Goal: Transaction & Acquisition: Book appointment/travel/reservation

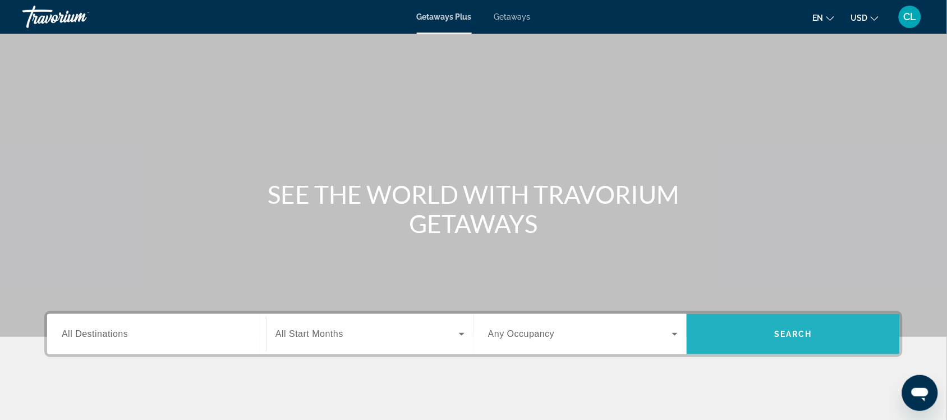
click at [781, 343] on span "Search widget" at bounding box center [793, 333] width 213 height 27
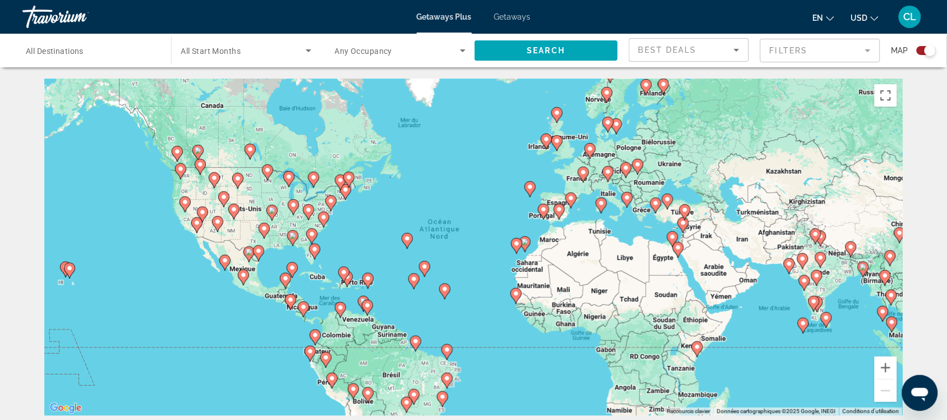
click at [347, 275] on image "Main content" at bounding box center [344, 272] width 7 height 7
type input "**********"
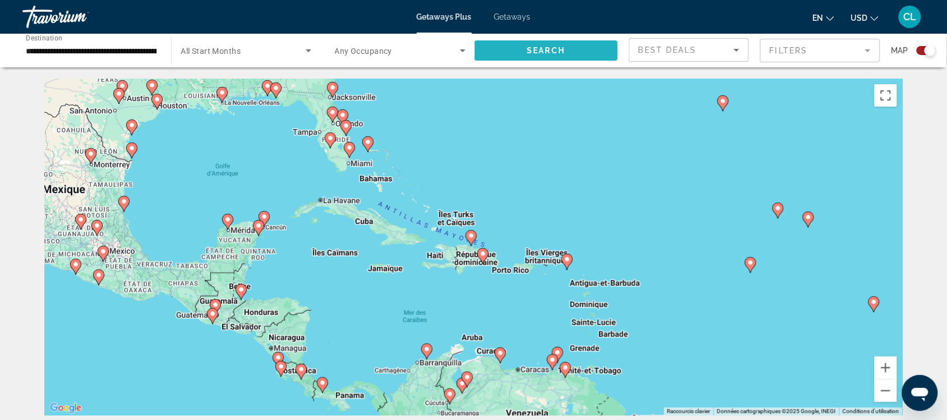
click at [524, 45] on span "Search widget" at bounding box center [546, 50] width 143 height 27
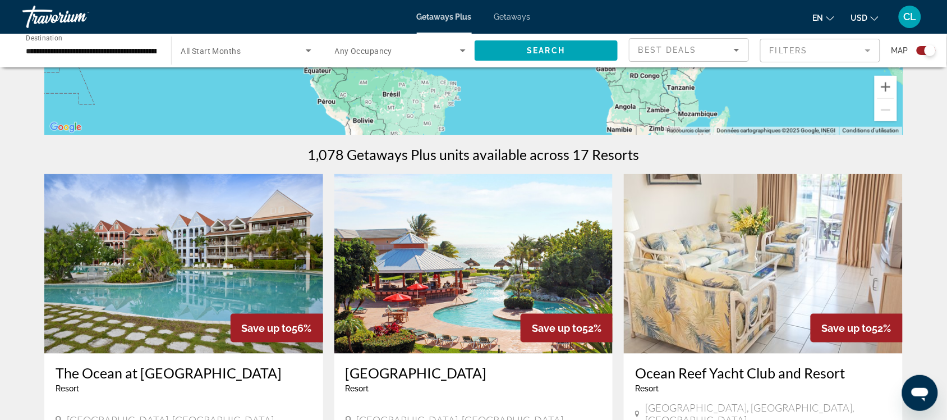
scroll to position [351, 0]
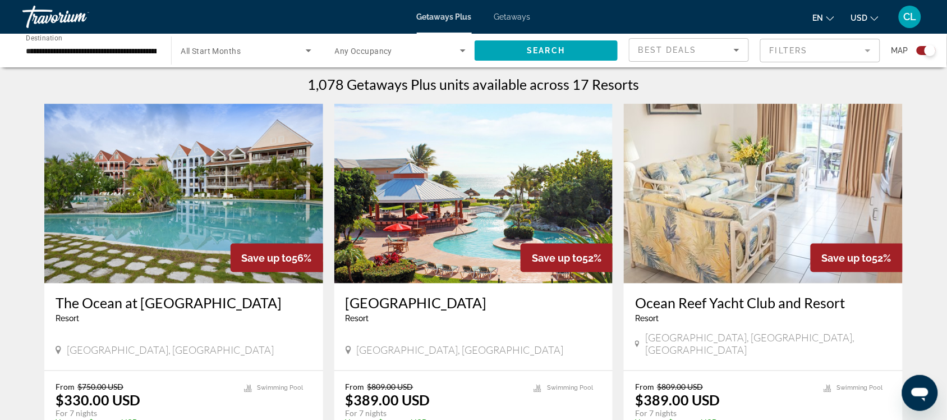
click at [865, 13] on span "USD" at bounding box center [859, 17] width 17 height 9
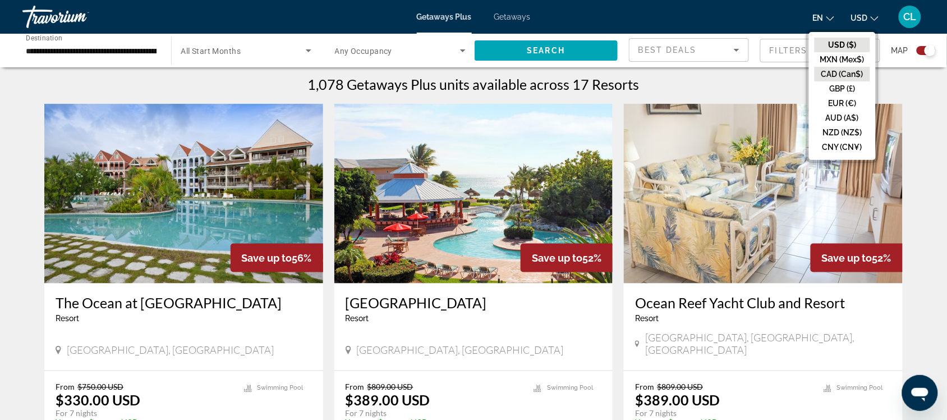
click at [829, 68] on button "CAD (Can$)" at bounding box center [843, 74] width 56 height 15
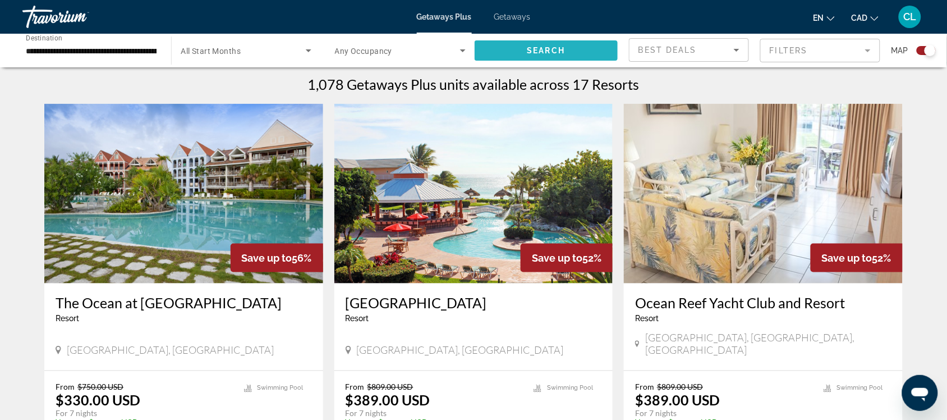
click at [501, 48] on span "Search widget" at bounding box center [546, 50] width 143 height 27
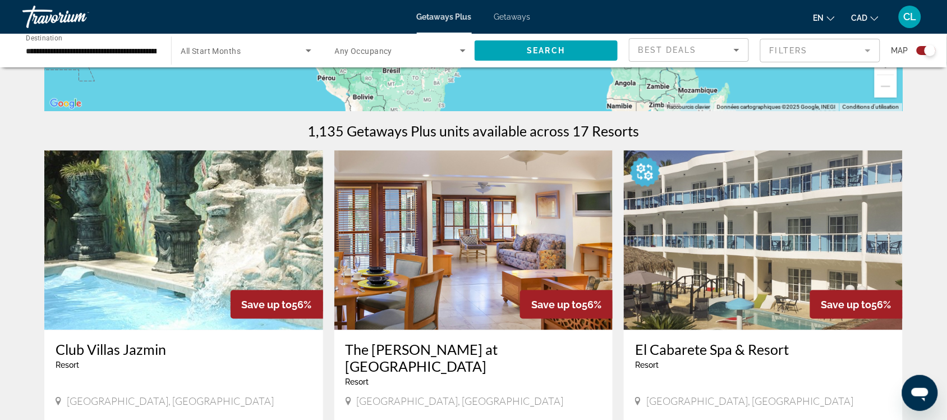
scroll to position [281, 0]
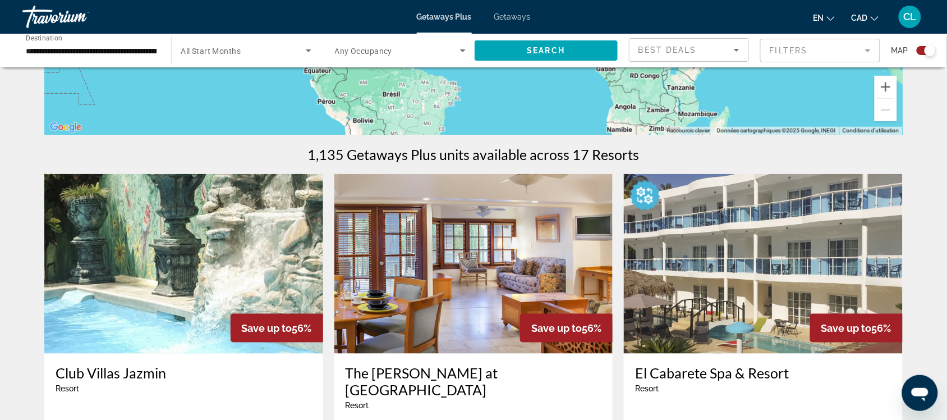
click at [194, 270] on img "Main content" at bounding box center [183, 264] width 279 height 180
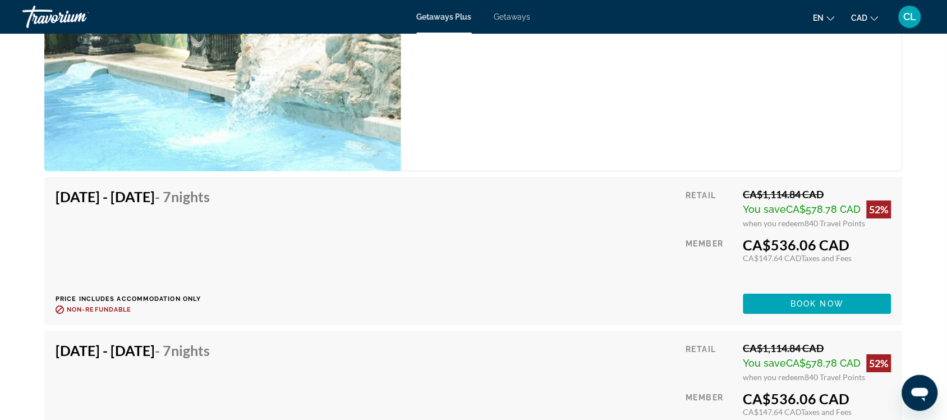
scroll to position [2315, 0]
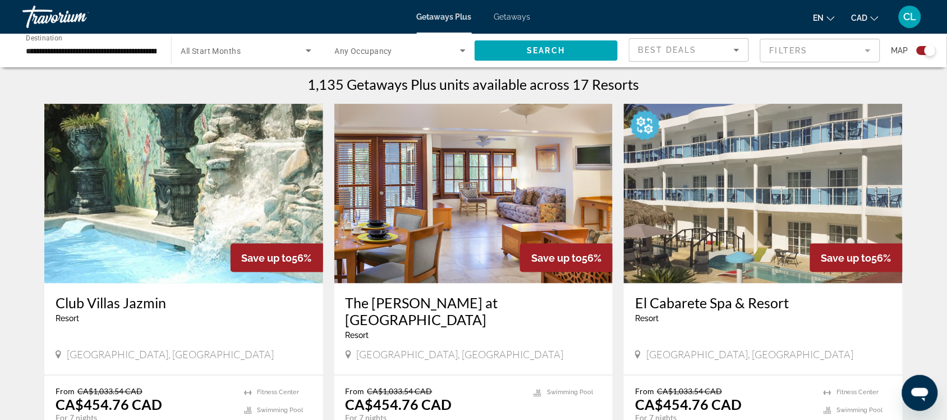
scroll to position [421, 0]
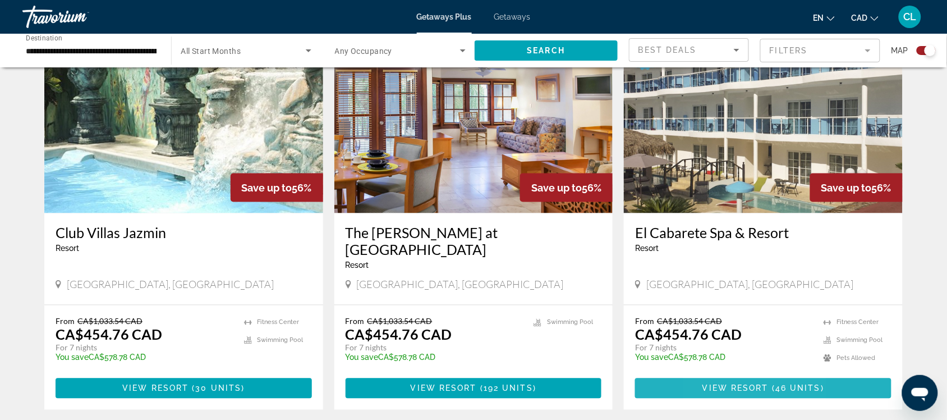
click at [717, 384] on span "View Resort" at bounding box center [736, 388] width 66 height 9
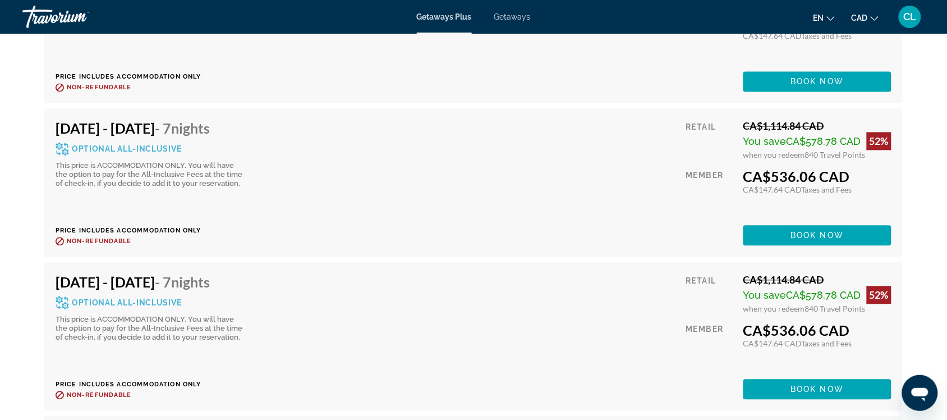
scroll to position [5682, 0]
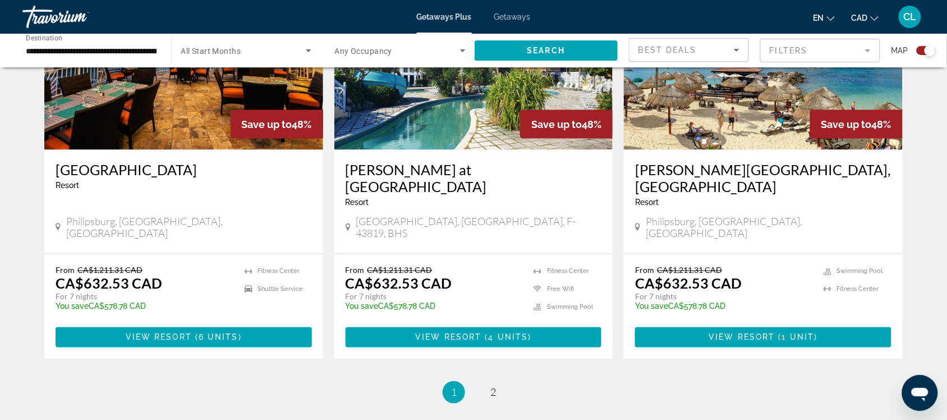
scroll to position [1684, 0]
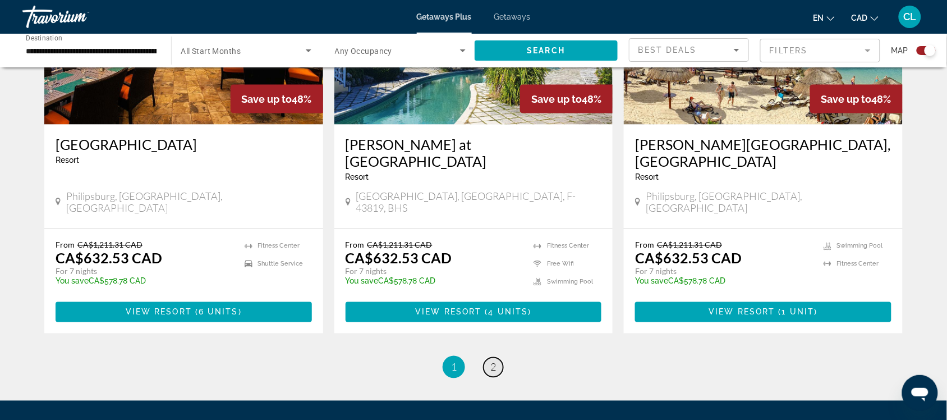
click at [492, 361] on span "2" at bounding box center [493, 367] width 6 height 12
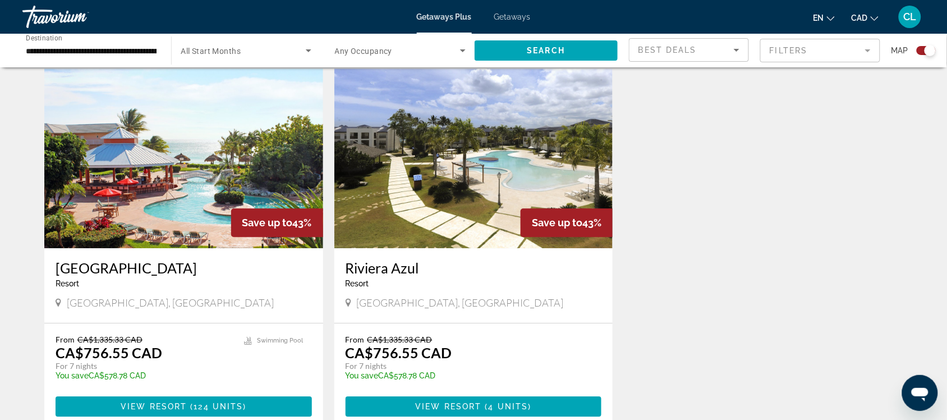
scroll to position [772, 0]
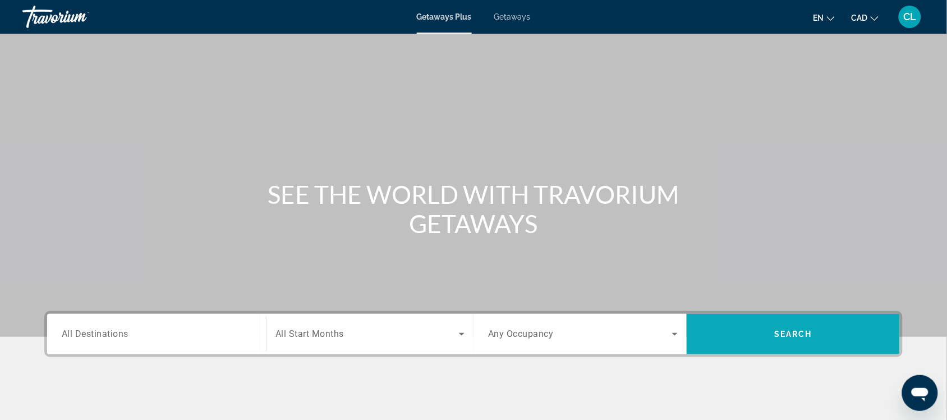
click at [763, 332] on span "Search widget" at bounding box center [793, 333] width 213 height 27
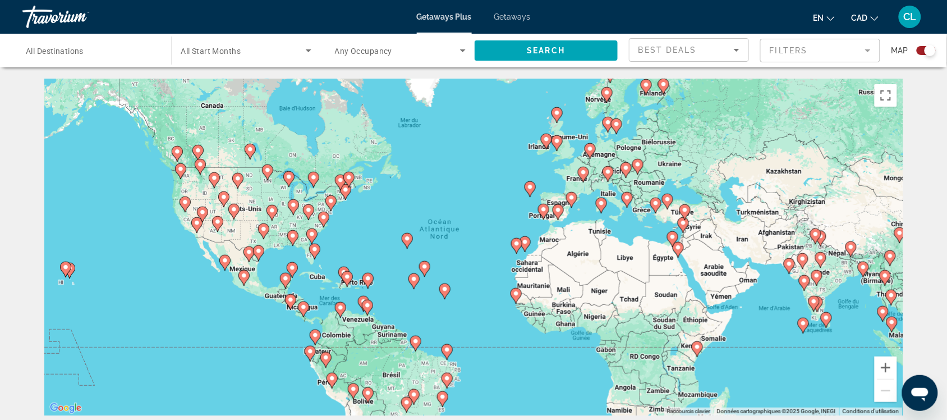
click at [341, 319] on div "Pour activer le glissement avec le clavier, appuyez sur Alt+Entrée. Une fois ce…" at bounding box center [473, 247] width 859 height 337
click at [340, 307] on image "Main content" at bounding box center [340, 307] width 7 height 7
type input "**********"
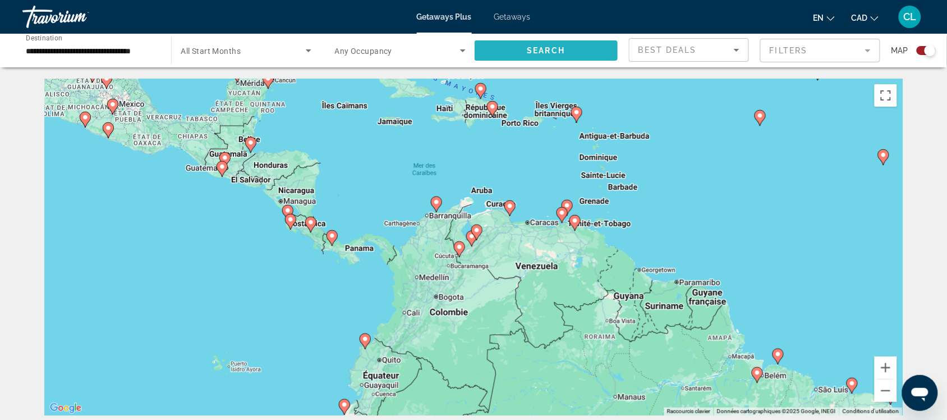
click at [559, 47] on span "Search" at bounding box center [547, 50] width 38 height 9
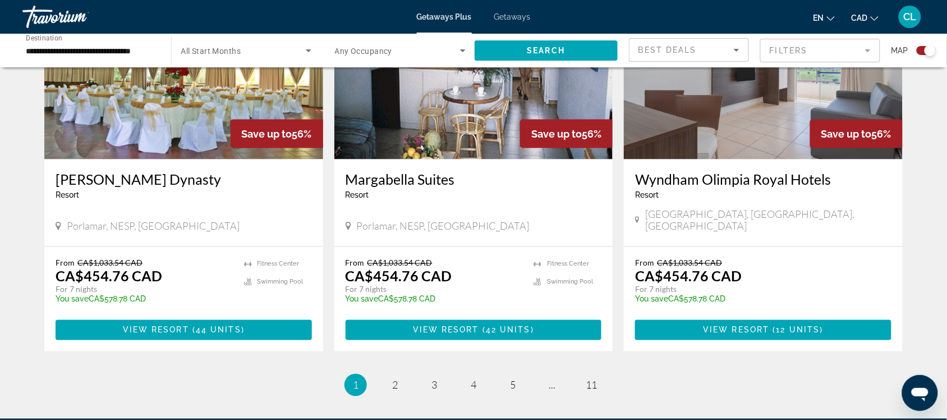
scroll to position [1684, 0]
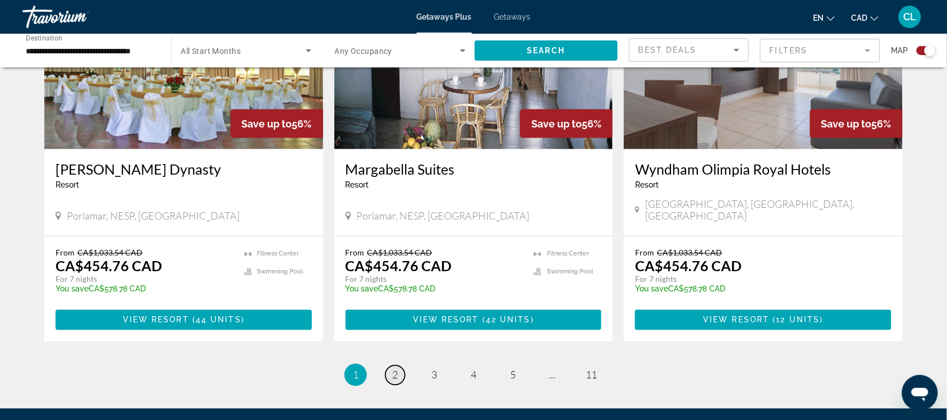
click at [393, 369] on span "2" at bounding box center [395, 375] width 6 height 12
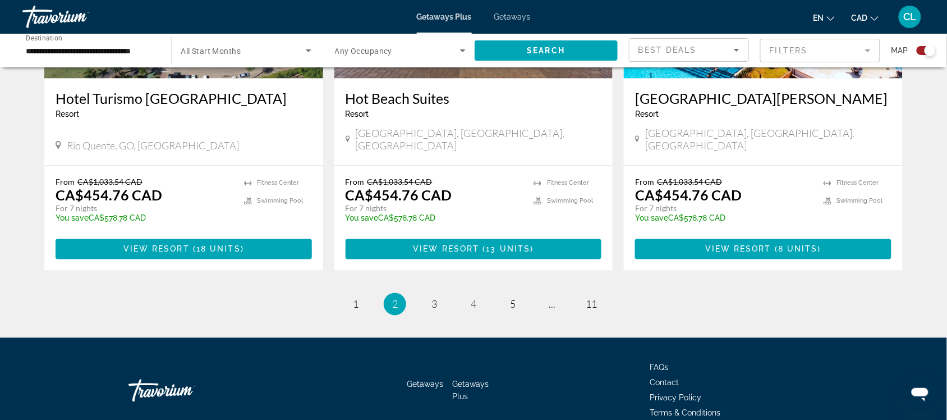
scroll to position [1744, 0]
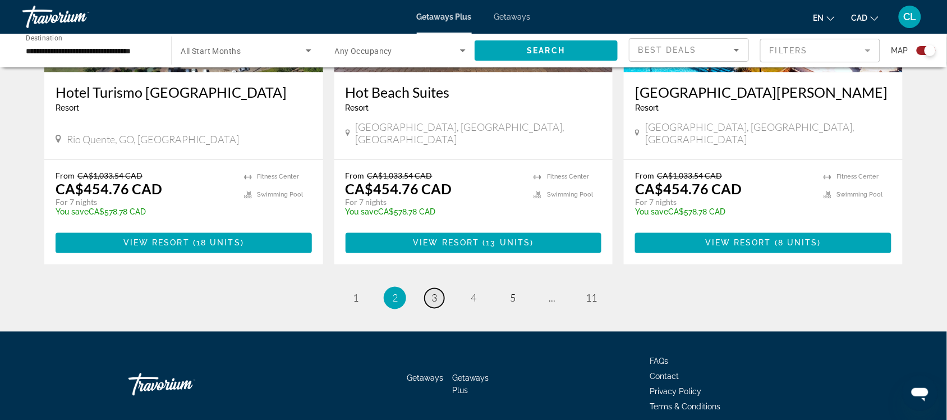
click at [433, 292] on span "3" at bounding box center [435, 298] width 6 height 12
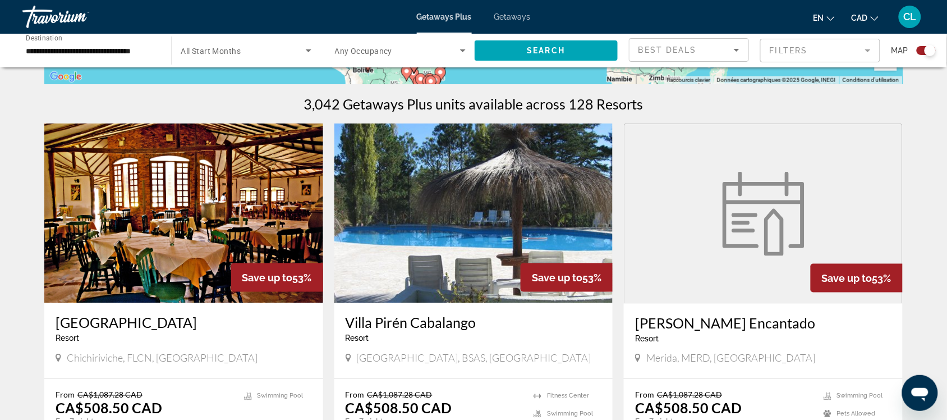
scroll to position [351, 0]
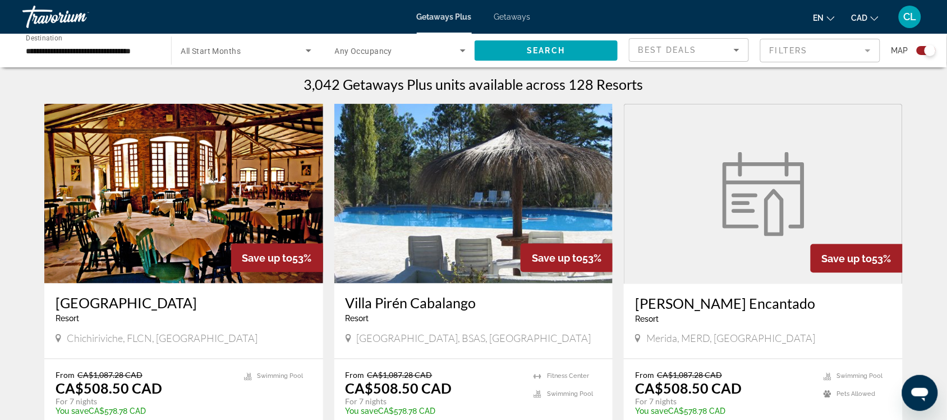
click at [177, 206] on img "Main content" at bounding box center [183, 194] width 279 height 180
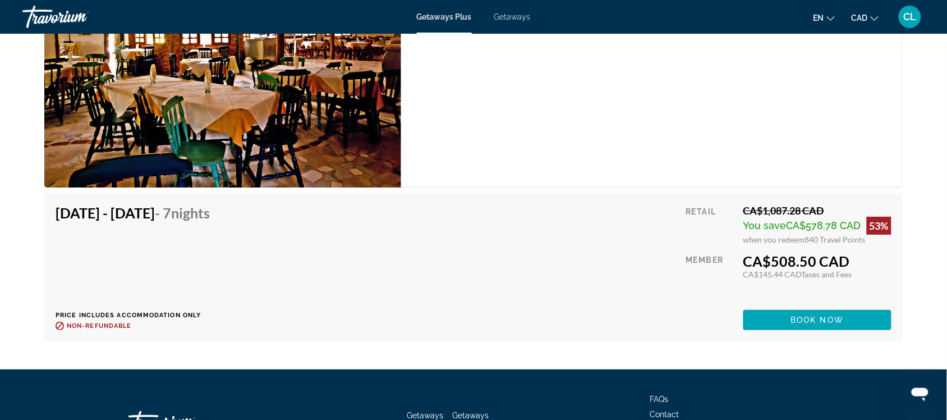
scroll to position [4981, 0]
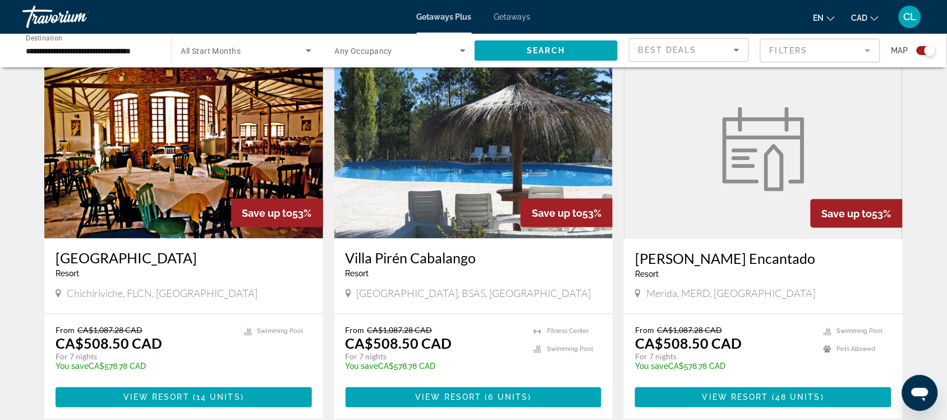
scroll to position [421, 0]
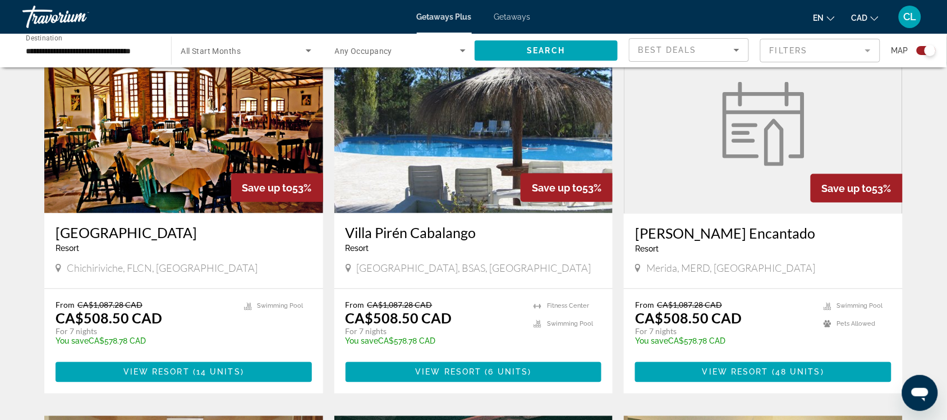
click at [424, 150] on img "Main content" at bounding box center [473, 124] width 279 height 180
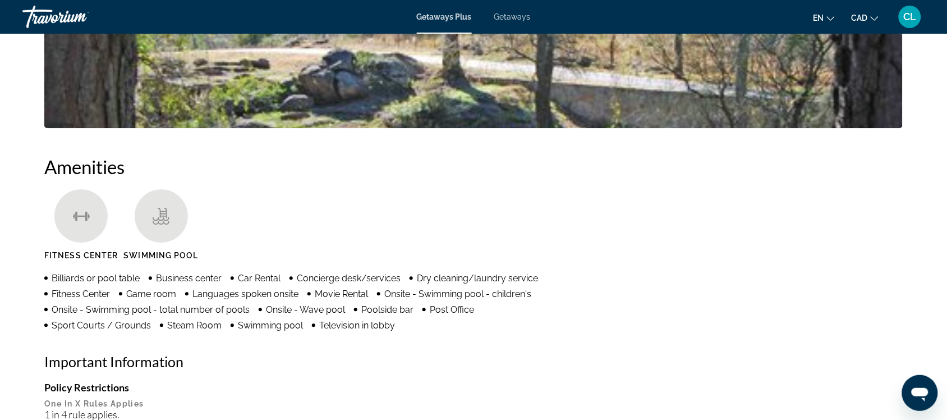
scroll to position [749, 0]
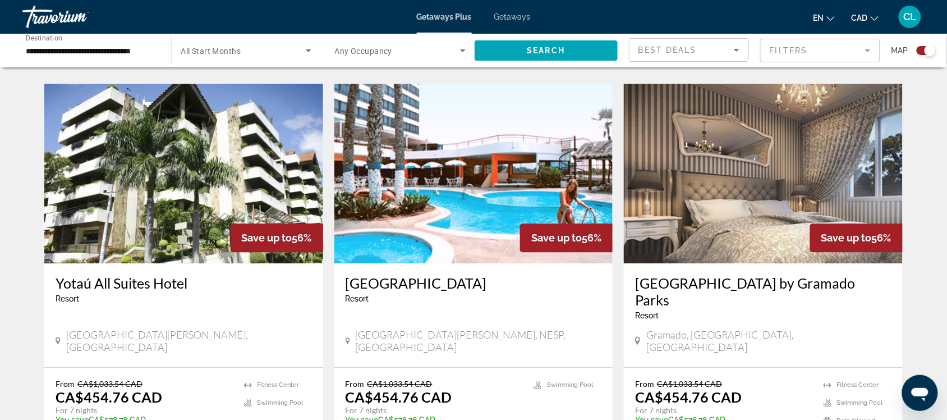
scroll to position [772, 0]
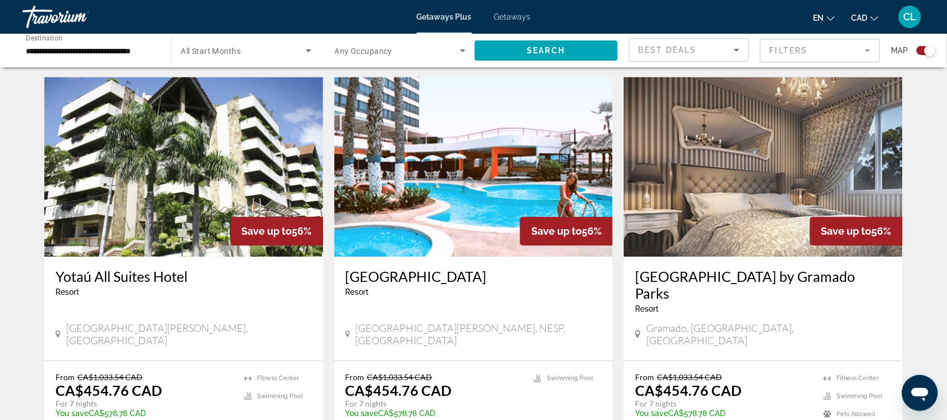
click at [209, 181] on img "Main content" at bounding box center [183, 167] width 279 height 180
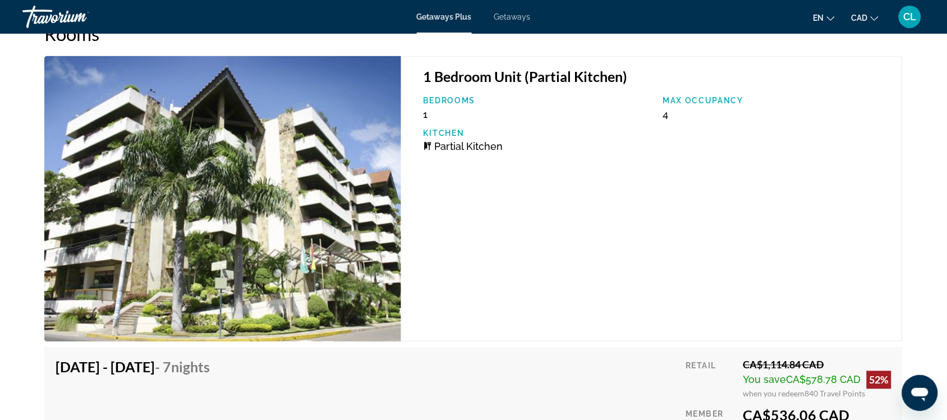
scroll to position [1613, 0]
